Goal: Task Accomplishment & Management: Manage account settings

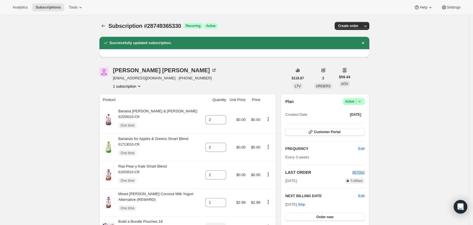
scroll to position [32, 0]
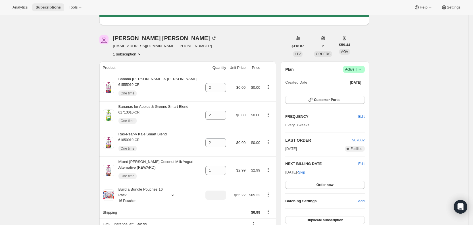
click at [50, 8] on span "Subscriptions" at bounding box center [47, 7] width 25 height 5
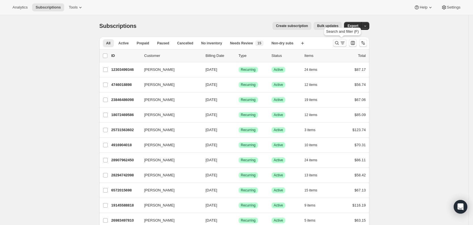
click at [340, 42] on icon "Search and filter results" at bounding box center [337, 43] width 6 height 6
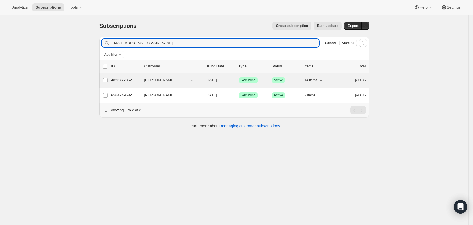
type input "[EMAIL_ADDRESS][DOMAIN_NAME]"
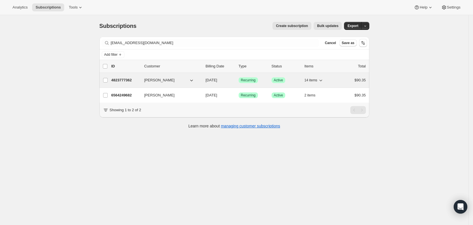
click at [217, 80] on span "[DATE]" at bounding box center [212, 80] width 12 height 4
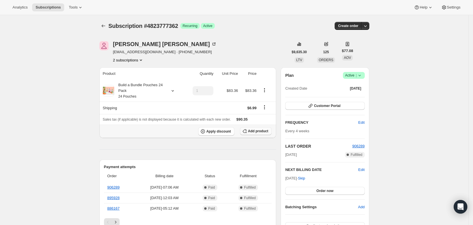
click at [260, 131] on span "Add product" at bounding box center [258, 131] width 20 height 5
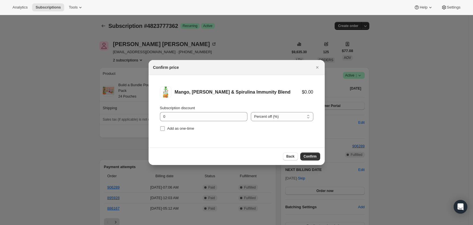
click at [165, 127] on span ":rarh:" at bounding box center [162, 128] width 5 height 5
click at [165, 127] on input "Add as one-time" at bounding box center [162, 128] width 5 height 5
checkbox input "true"
click at [313, 156] on span "Confirm" at bounding box center [310, 156] width 13 height 5
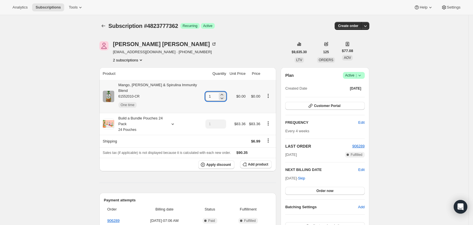
click at [210, 92] on input "1" at bounding box center [211, 96] width 12 height 9
type input "4"
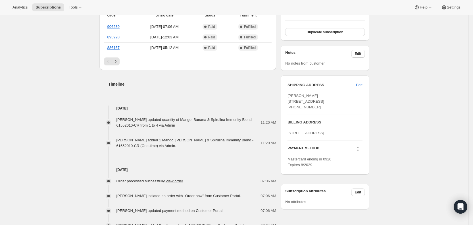
scroll to position [196, 0]
